Goal: Check status: Check status

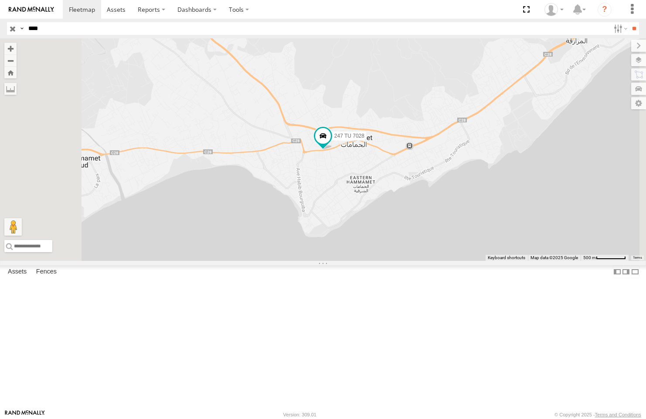
click at [0, 0] on div "247 TU 7028" at bounding box center [0, 0] width 0 height 0
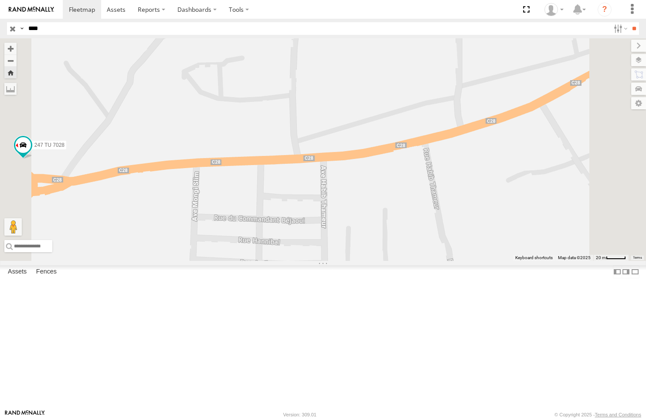
click at [0, 0] on div "247 TU 7028 [GEOGRAPHIC_DATA] branch" at bounding box center [0, 0] width 0 height 0
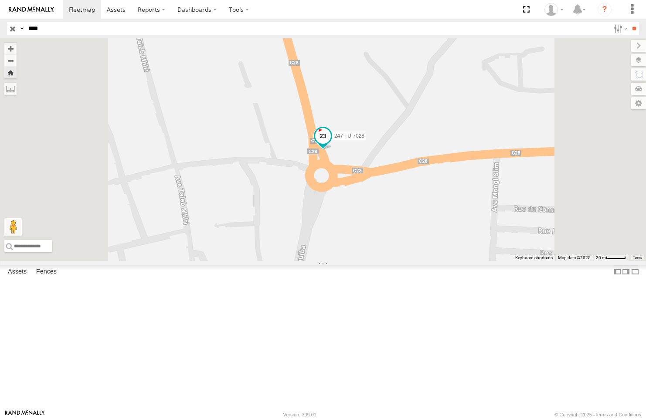
click at [331, 144] on span at bounding box center [323, 136] width 16 height 16
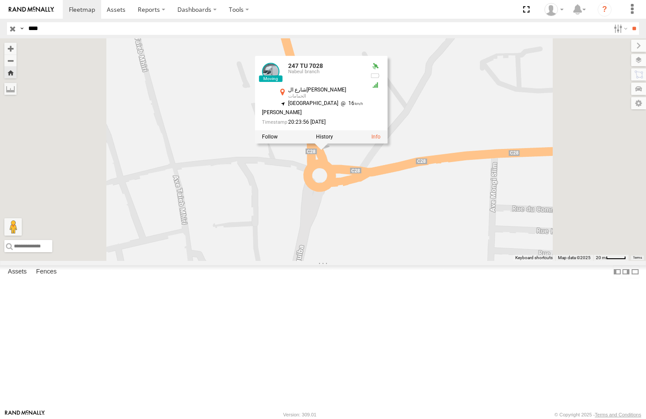
drag, startPoint x: 557, startPoint y: 320, endPoint x: 414, endPoint y: 239, distance: 164.6
click at [434, 252] on div "247 TU 7028 247 TU 7028 Nabeul branch [GEOGRAPHIC_DATA][PERSON_NAME] 36.40578 ,…" at bounding box center [323, 149] width 646 height 223
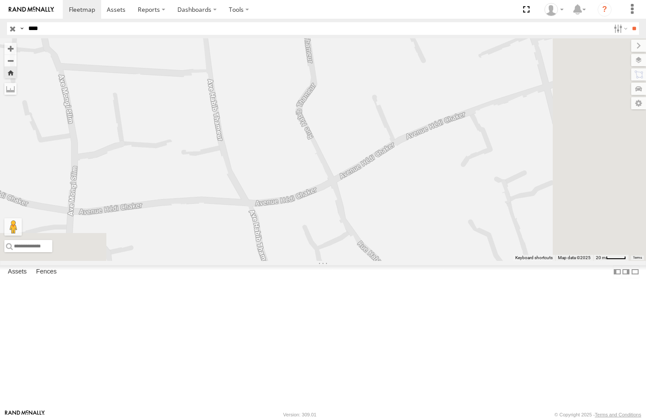
drag, startPoint x: 516, startPoint y: 215, endPoint x: 508, endPoint y: 335, distance: 120.6
click at [507, 261] on div "247 TU 7028 247 TU 7028 Nabeul branch [GEOGRAPHIC_DATA][PERSON_NAME] 36.40578 ,…" at bounding box center [323, 149] width 646 height 223
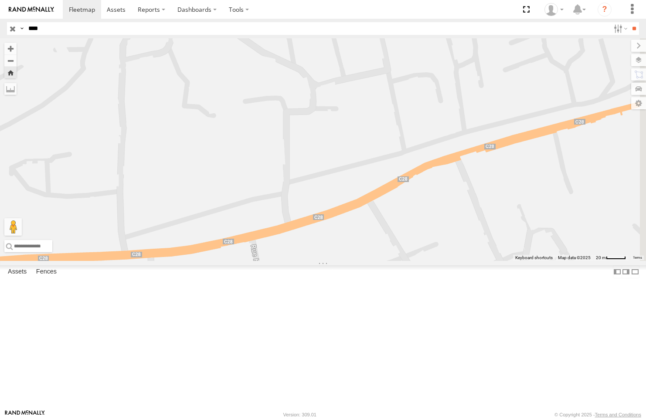
drag, startPoint x: 473, startPoint y: 307, endPoint x: 449, endPoint y: 308, distance: 24.0
click at [440, 261] on div "247 TU 7028 247 TU 7028 Nabeul branch [GEOGRAPHIC_DATA][PERSON_NAME] 36.40578 ,…" at bounding box center [323, 149] width 646 height 223
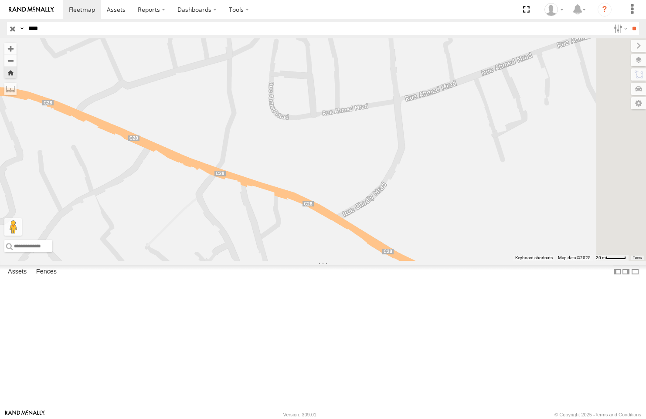
drag, startPoint x: 582, startPoint y: 352, endPoint x: 466, endPoint y: 239, distance: 161.9
click at [470, 245] on div "247 TU 7028 247 TU 7028 Nabeul branch [GEOGRAPHIC_DATA][PERSON_NAME] 36.40578 ,…" at bounding box center [323, 149] width 646 height 223
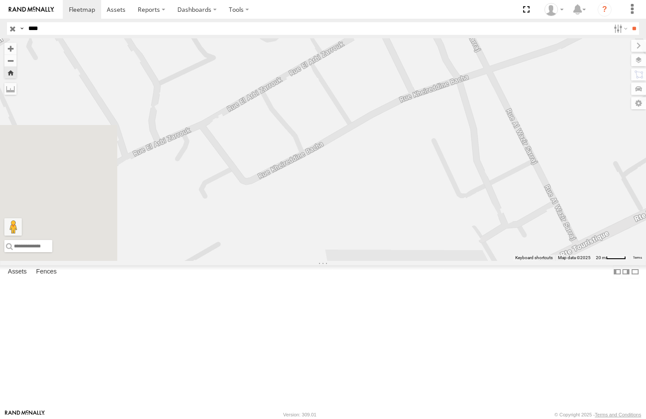
drag, startPoint x: 498, startPoint y: 245, endPoint x: 561, endPoint y: 432, distance: 197.0
click at [561, 419] on html at bounding box center [323, 209] width 646 height 419
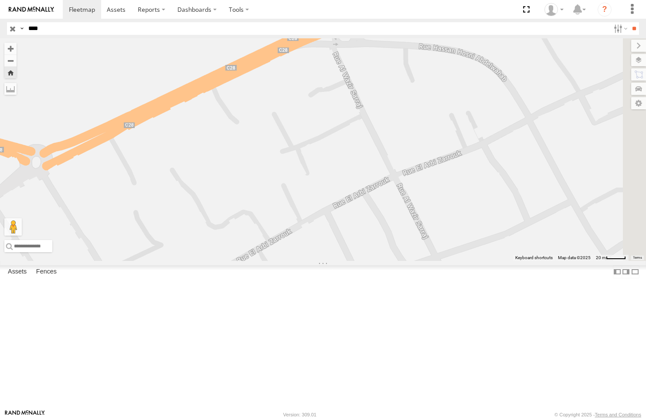
drag, startPoint x: 494, startPoint y: 243, endPoint x: 301, endPoint y: 324, distance: 208.5
click at [329, 261] on div "247 TU 7028 247 TU 7028 Nabeul branch [GEOGRAPHIC_DATA][PERSON_NAME] 36.40578 ,…" at bounding box center [323, 149] width 646 height 223
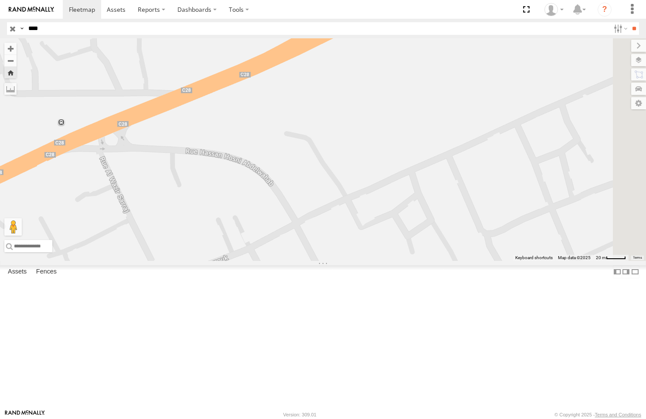
drag, startPoint x: 407, startPoint y: 214, endPoint x: 376, endPoint y: 247, distance: 45.3
click at [371, 241] on div "247 TU 7028 247 TU 7028 Nabeul branch [GEOGRAPHIC_DATA][PERSON_NAME] 36.40578 ,…" at bounding box center [323, 149] width 646 height 223
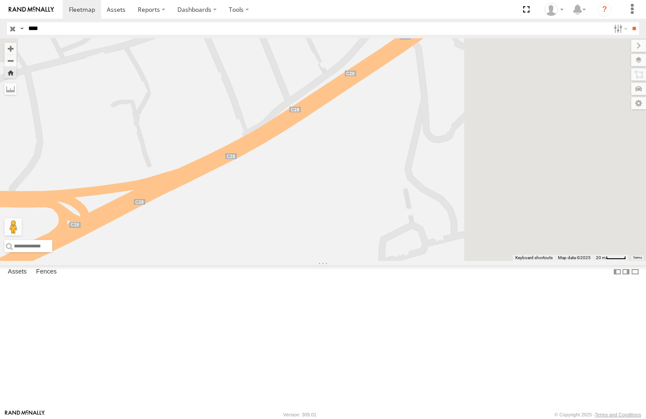
drag, startPoint x: 453, startPoint y: 221, endPoint x: 359, endPoint y: 300, distance: 123.2
click at [360, 261] on div "247 TU 7028 247 TU 7028 Nabeul branch [GEOGRAPHIC_DATA][PERSON_NAME] 36.40578 ,…" at bounding box center [323, 149] width 646 height 223
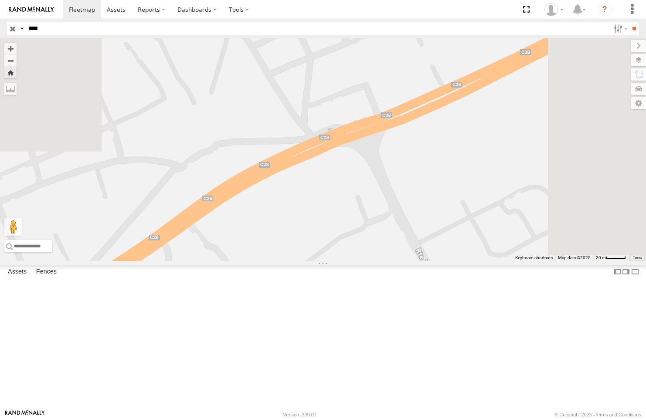
drag, startPoint x: 364, startPoint y: 310, endPoint x: 542, endPoint y: 253, distance: 187.3
click at [471, 261] on div "247 TU 7028 247 TU 7028 Nabeul branch [GEOGRAPHIC_DATA][PERSON_NAME] 36.40578 ,…" at bounding box center [323, 149] width 646 height 223
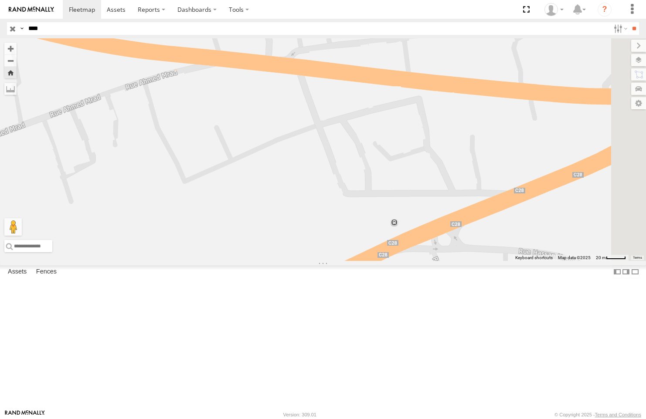
drag, startPoint x: 531, startPoint y: 261, endPoint x: 406, endPoint y: 256, distance: 124.8
click at [422, 256] on div "247 TU 7028 247 TU 7028 Nabeul branch [GEOGRAPHIC_DATA][PERSON_NAME] 36.40578 ,…" at bounding box center [323, 149] width 646 height 223
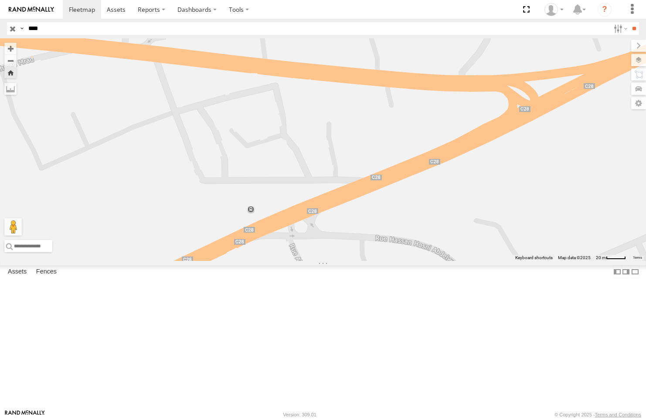
drag, startPoint x: 406, startPoint y: 256, endPoint x: 339, endPoint y: 259, distance: 67.3
click at [339, 259] on div "247 TU 7028 247 TU 7028 Nabeul branch [GEOGRAPHIC_DATA][PERSON_NAME] 36.40578 ,…" at bounding box center [323, 149] width 646 height 223
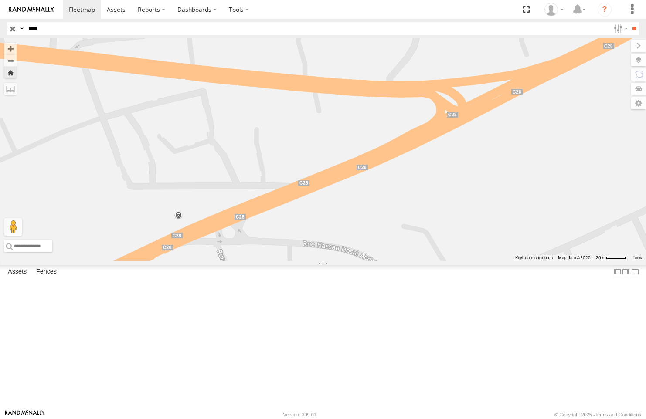
drag, startPoint x: 380, startPoint y: 292, endPoint x: 646, endPoint y: 240, distance: 270.6
click at [605, 255] on div "247 TU 7028 247 TU 7028 Nabeul branch [GEOGRAPHIC_DATA][PERSON_NAME] 36.40578 ,…" at bounding box center [323, 149] width 646 height 223
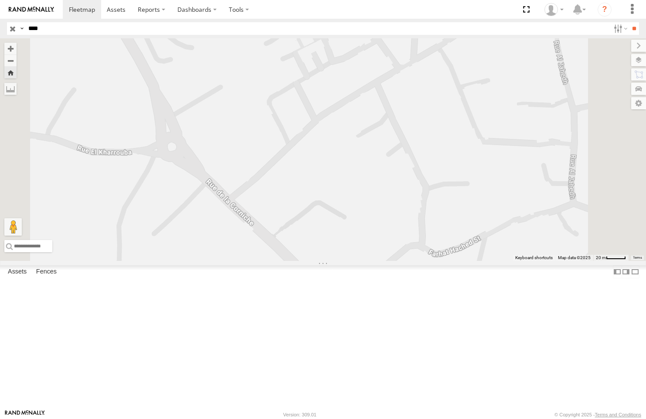
drag, startPoint x: 522, startPoint y: 328, endPoint x: 453, endPoint y: 152, distance: 189.1
click at [479, 235] on div "247 TU 7028 247 TU 7028 Nabeul branch [GEOGRAPHIC_DATA][PERSON_NAME] 36.40578 ,…" at bounding box center [323, 149] width 646 height 223
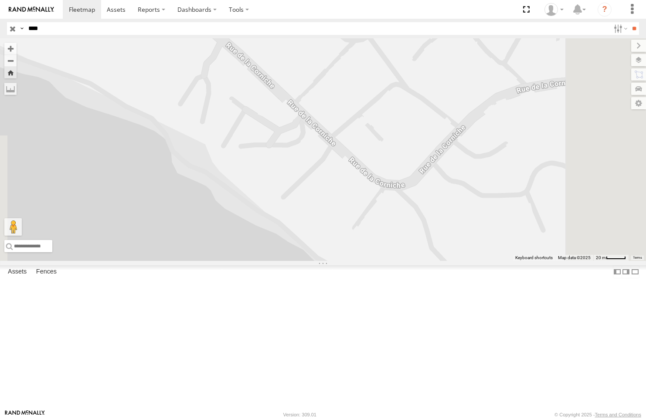
drag, startPoint x: 472, startPoint y: 200, endPoint x: 403, endPoint y: 115, distance: 110.0
click at [422, 131] on div "247 TU 7028 247 TU 7028 Nabeul branch [GEOGRAPHIC_DATA][PERSON_NAME] 36.40578 ,…" at bounding box center [323, 149] width 646 height 223
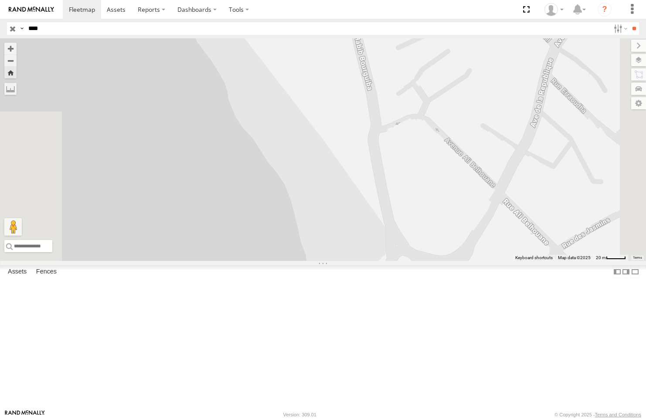
drag, startPoint x: 426, startPoint y: 170, endPoint x: 397, endPoint y: 151, distance: 35.0
click at [412, 159] on div "247 TU 7028 247 TU 7028 Nabeul branch [GEOGRAPHIC_DATA][PERSON_NAME] 36.40578 ,…" at bounding box center [323, 149] width 646 height 223
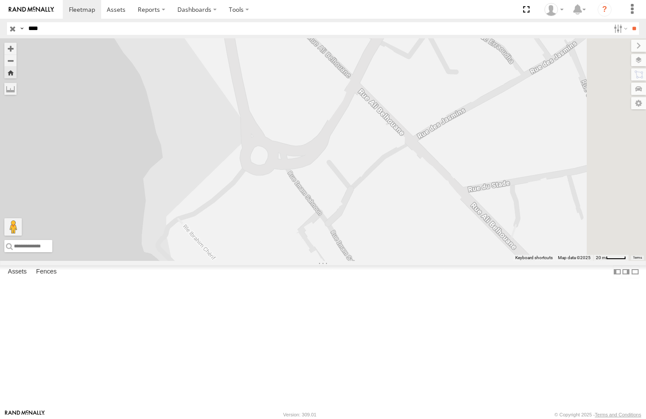
drag, startPoint x: 432, startPoint y: 198, endPoint x: 427, endPoint y: 187, distance: 12.6
click at [427, 187] on div "247 TU 7028 247 TU 7028 Nabeul branch [GEOGRAPHIC_DATA][PERSON_NAME] 36.40578 ,…" at bounding box center [323, 149] width 646 height 223
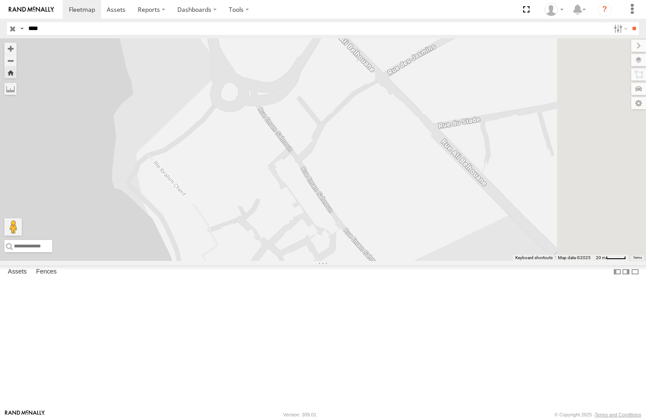
click at [0, 0] on span "Asset" at bounding box center [0, 0] width 0 height 0
click at [0, 0] on div "Nabeul branch" at bounding box center [0, 0] width 0 height 0
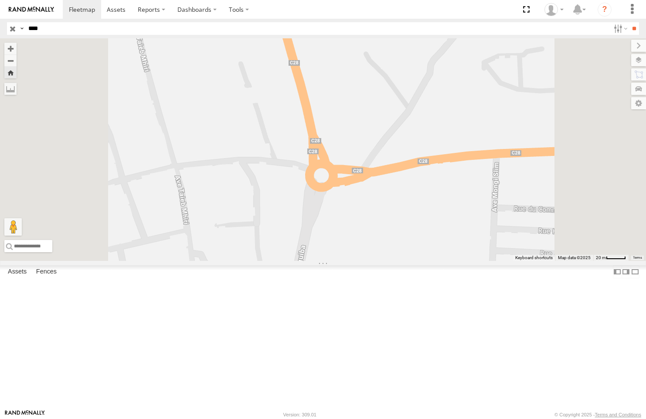
click at [0, 0] on div "Nabeul branch" at bounding box center [0, 0] width 0 height 0
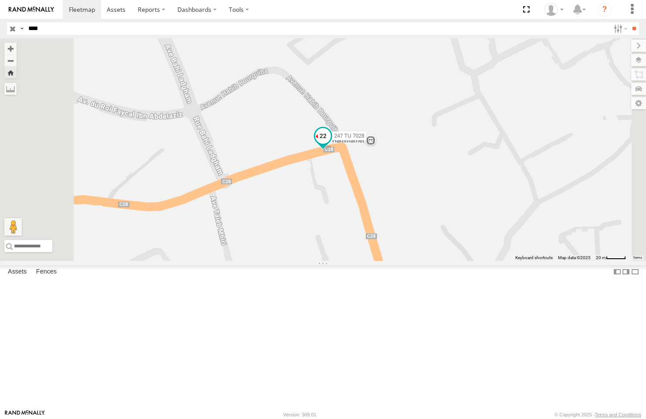
click at [331, 143] on span at bounding box center [323, 136] width 16 height 16
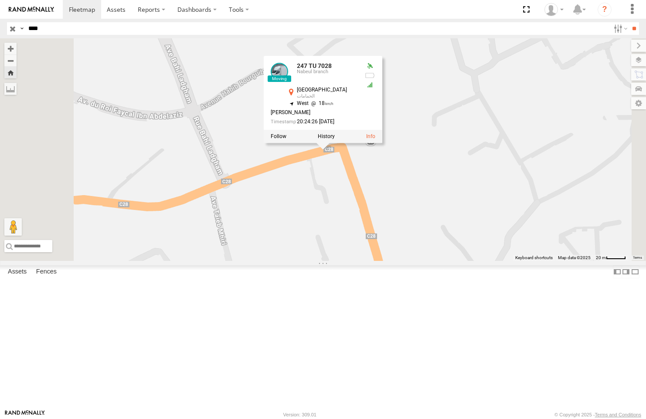
click at [10, 34] on input "button" at bounding box center [12, 28] width 11 height 13
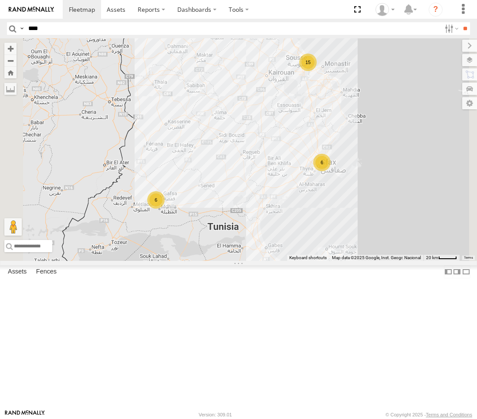
click at [82, 28] on input "****" at bounding box center [233, 28] width 416 height 13
type input "****"
click at [460, 22] on input "**" at bounding box center [465, 28] width 10 height 13
click at [0, 0] on div "247 TU 7028" at bounding box center [0, 0] width 0 height 0
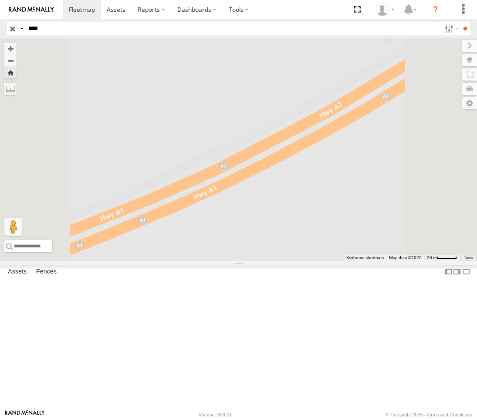
click at [0, 0] on div "Nabeul branch" at bounding box center [0, 0] width 0 height 0
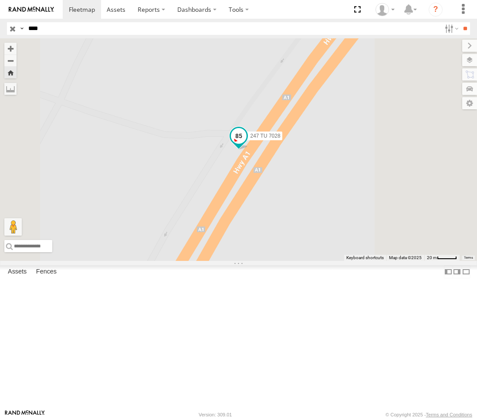
click at [247, 144] on span at bounding box center [239, 136] width 16 height 16
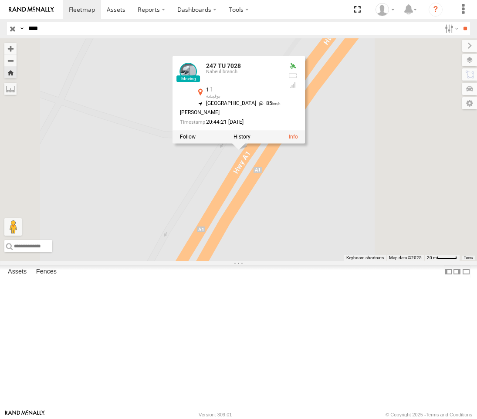
click at [0, 0] on div "247 TU 7028 [GEOGRAPHIC_DATA] branch أ 1 بوفيشة 36.3323 10.47754" at bounding box center [0, 0] width 0 height 0
click at [0, 0] on div "Nabeul branch" at bounding box center [0, 0] width 0 height 0
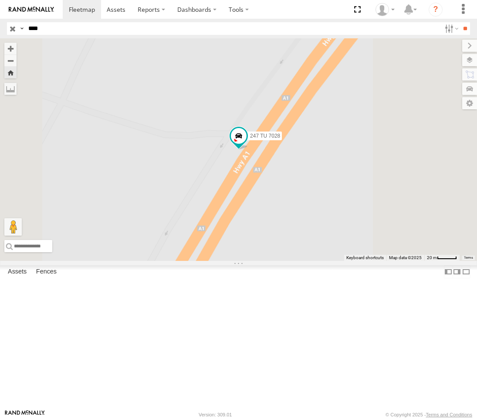
click at [11, 28] on input "button" at bounding box center [12, 28] width 11 height 13
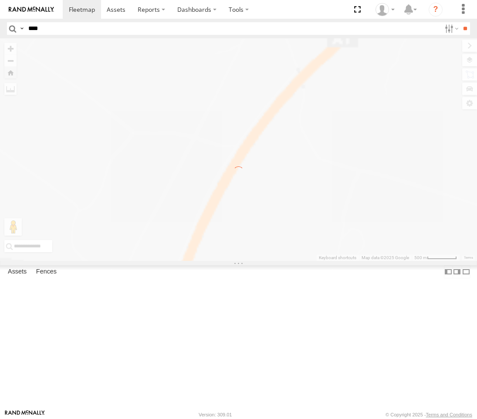
click at [75, 29] on input "****" at bounding box center [233, 28] width 416 height 13
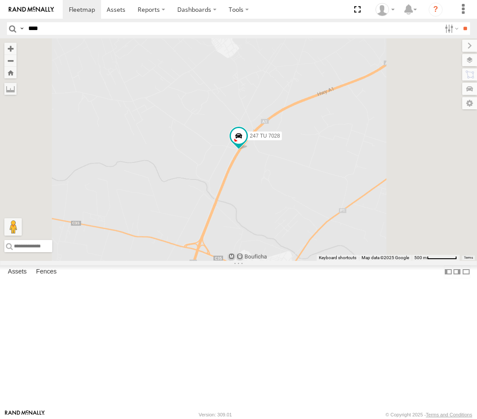
type input "****"
click at [460, 22] on input "**" at bounding box center [465, 28] width 10 height 13
click at [0, 0] on div "Nabeul branch" at bounding box center [0, 0] width 0 height 0
click at [246, 144] on span at bounding box center [239, 136] width 16 height 16
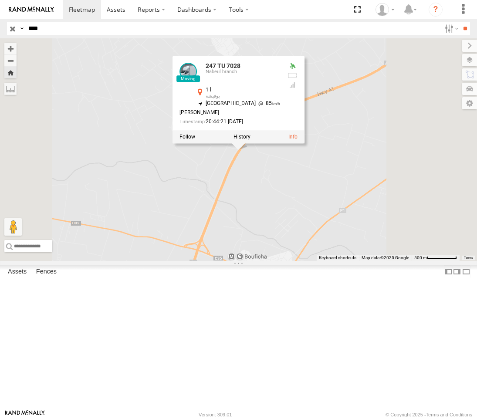
click at [0, 0] on div "247 TU 7028 [GEOGRAPHIC_DATA] branch أ 1 بوفيشة 36.32026 10.45182" at bounding box center [0, 0] width 0 height 0
